Goal: Check status

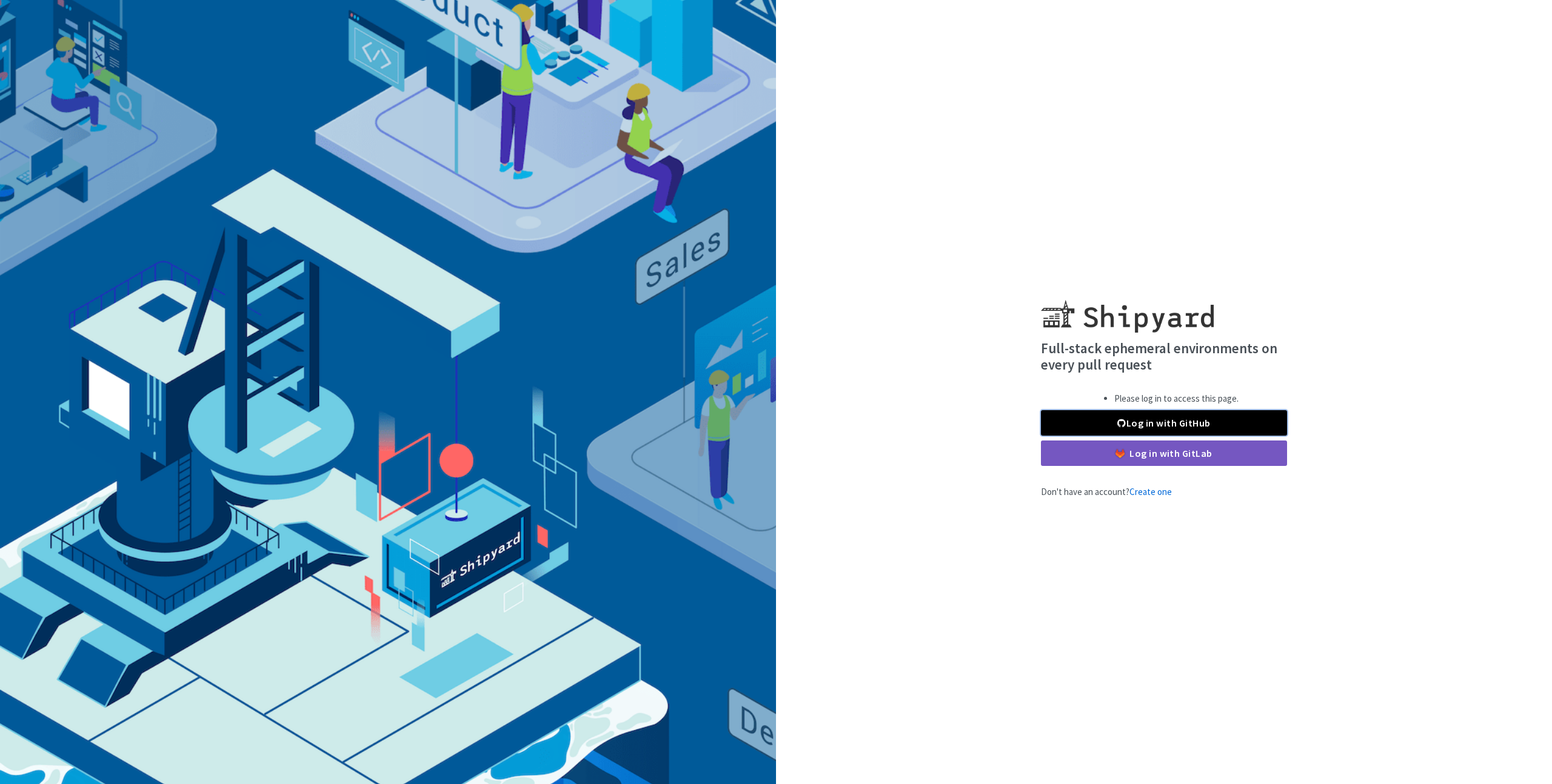
click at [1102, 423] on link "Log in with GitHub" at bounding box center [1164, 423] width 246 height 26
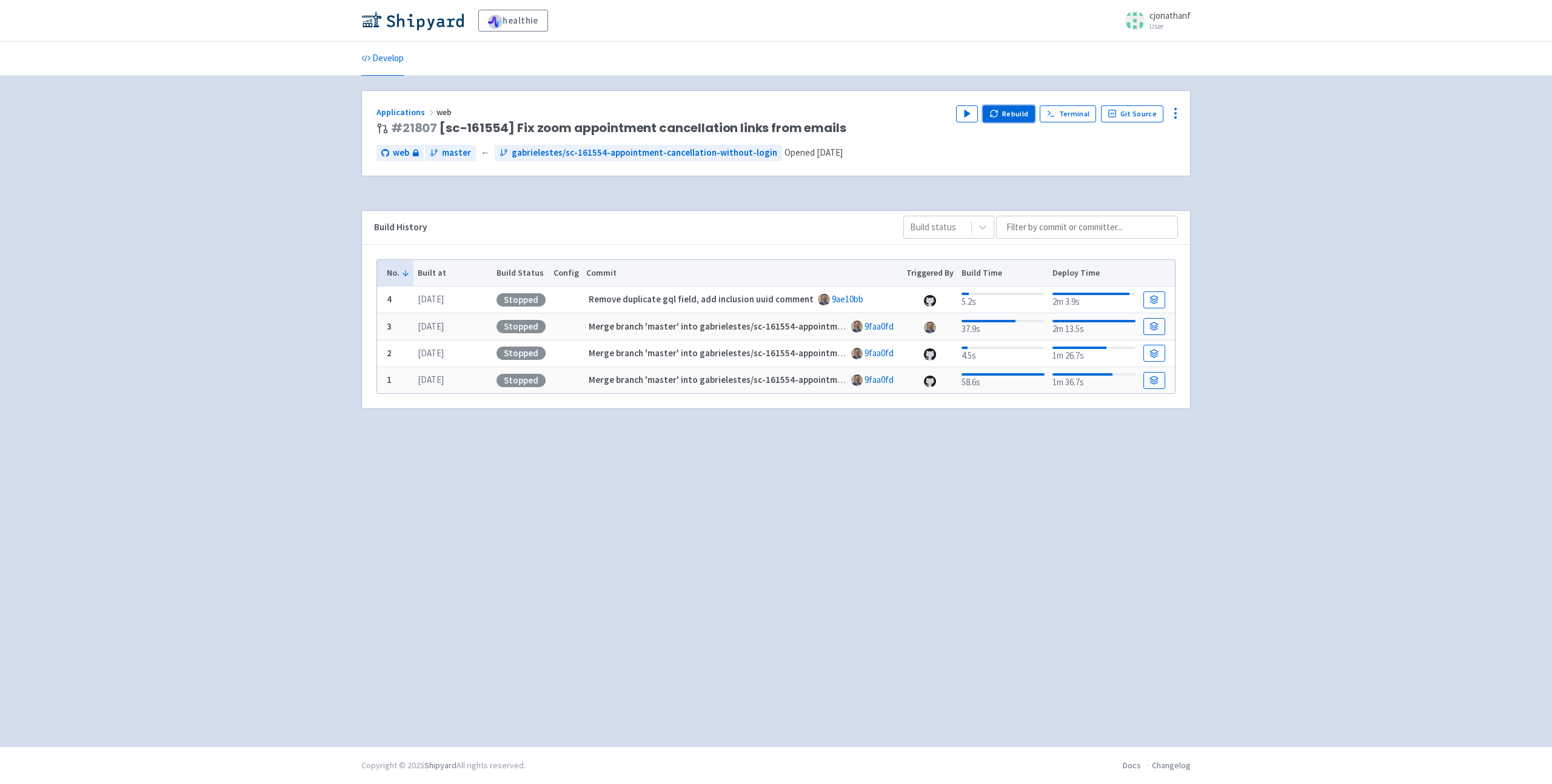
click at [1015, 109] on button "Rebuild" at bounding box center [1008, 114] width 52 height 17
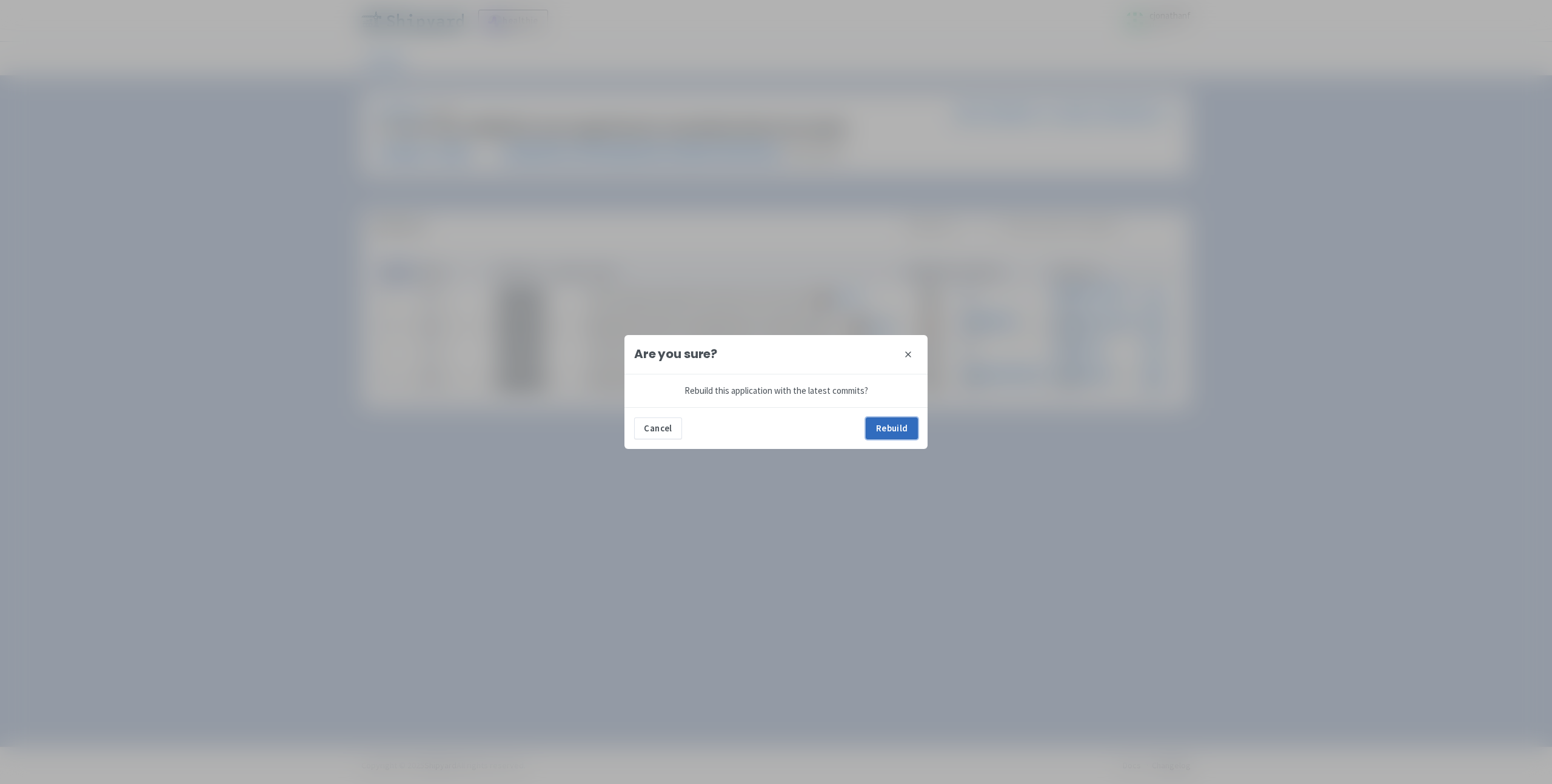
click at [896, 424] on button "Rebuild" at bounding box center [891, 428] width 52 height 22
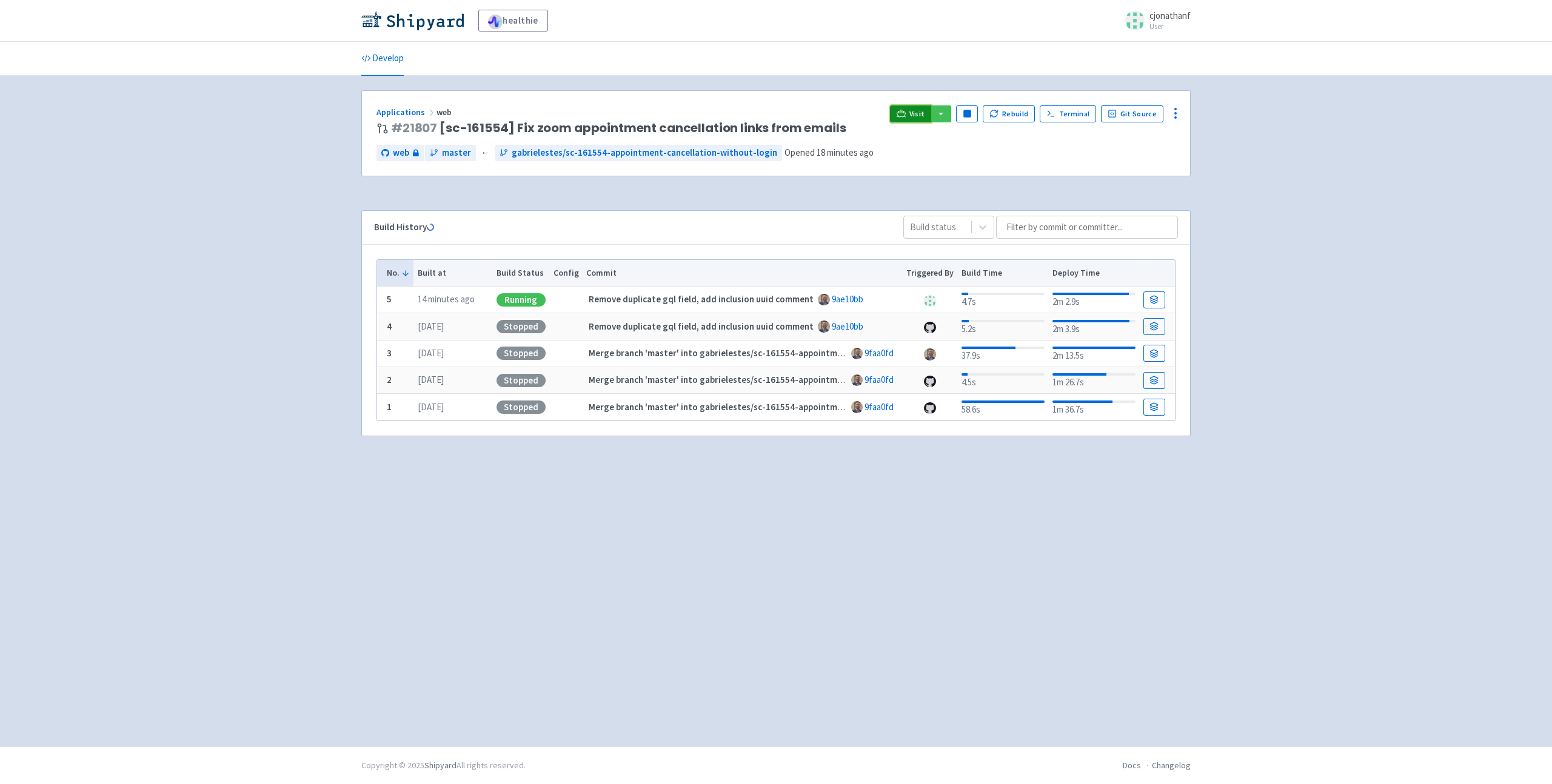
click at [920, 113] on span "Visit" at bounding box center [916, 114] width 16 height 10
